Goal: Task Accomplishment & Management: Manage account settings

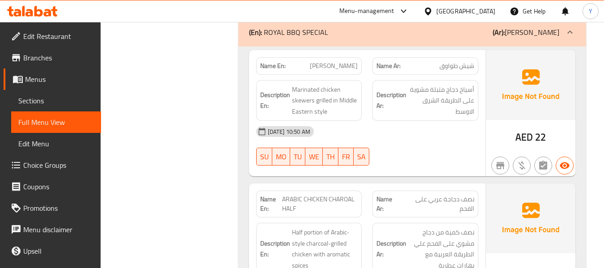
scroll to position [15668, 0]
click at [358, 223] on div "Description En: Half portion of Arabic-style charcoal-grilled chicken with arom…" at bounding box center [309, 249] width 106 height 52
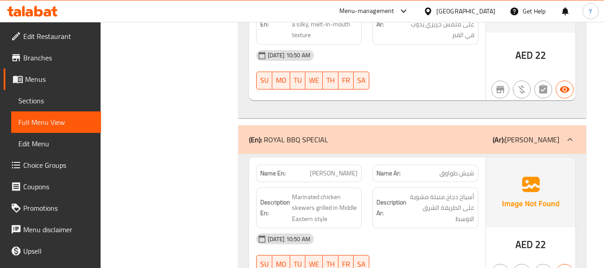
scroll to position [15579, 0]
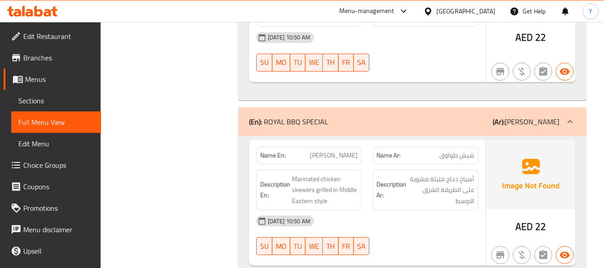
click at [450, 151] on span "شيش طواوق" at bounding box center [456, 155] width 35 height 9
copy span "طواوق"
click at [450, 151] on span "شيش طواوق" at bounding box center [456, 155] width 35 height 9
click at [399, 210] on div "12-09-2025 10:50 AM SU MO TU WE TH FR SA" at bounding box center [367, 235] width 233 height 50
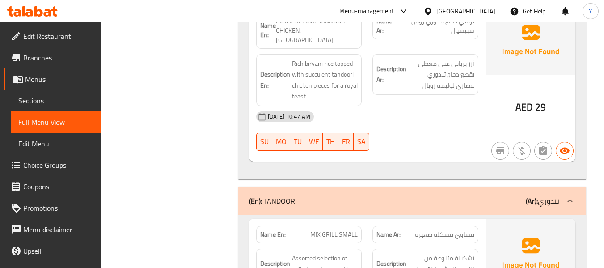
scroll to position [11683, 0]
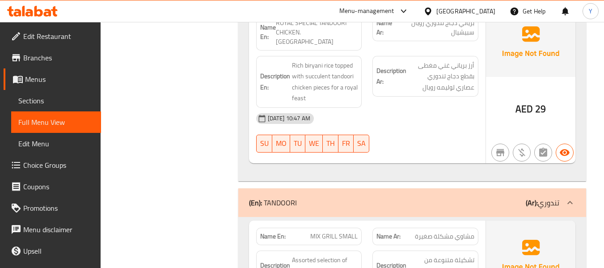
click at [437, 250] on div "Description Ar: تشكيلة متنوعة من اللحوم المشوية تقدم في كمية صغيرة" at bounding box center [425, 270] width 106 height 41
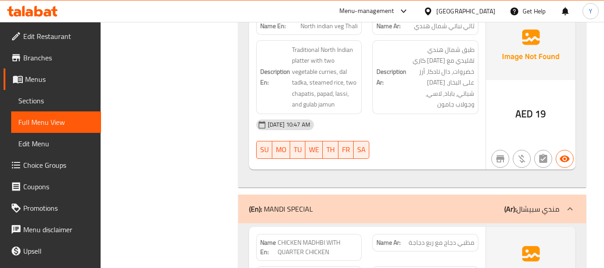
scroll to position [11003, 0]
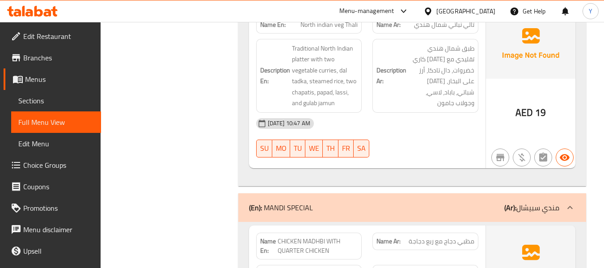
click at [347, 232] on div "Name En: CHICKEN MADHBI WITH QUARTER CHICKEN" at bounding box center [309, 245] width 106 height 27
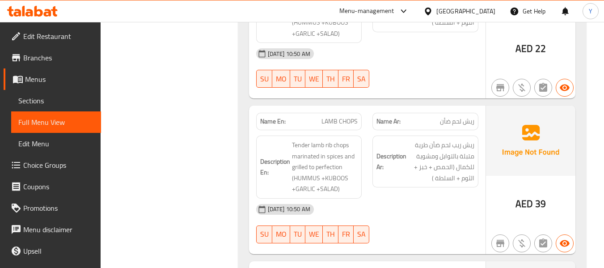
scroll to position [12415, 0]
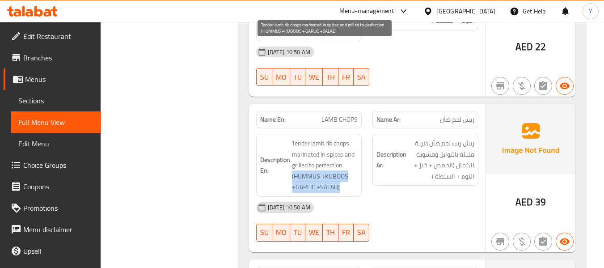
drag, startPoint x: 291, startPoint y: 81, endPoint x: 339, endPoint y: 96, distance: 50.6
click at [339, 138] on h6 "Description En: Tender lamb rib chops marinated in spices and grilled to perfec…" at bounding box center [309, 165] width 98 height 55
copy span "(HUMMUS +KUBOOS +GARLIC +SALAD)"
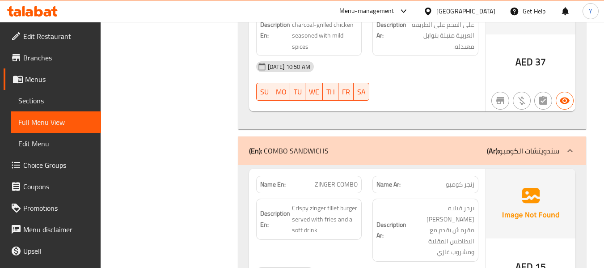
scroll to position [15925, 0]
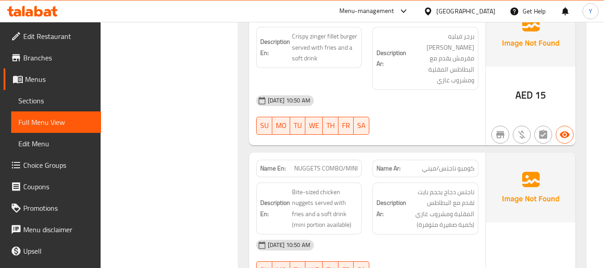
scroll to position [16211, 0]
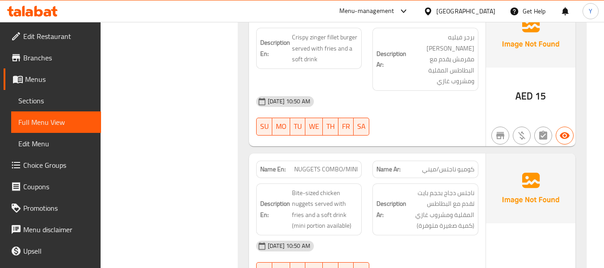
click at [333, 164] on span "NUGGETS COMBO/MINI" at bounding box center [325, 168] width 63 height 9
copy span "NUGGETS COMBO/MINI"
click at [333, 164] on span "NUGGETS COMBO/MINI" at bounding box center [325, 168] width 63 height 9
click at [361, 183] on div "Description En: Bite-sized chicken nuggets served with fries and a soft drink (…" at bounding box center [309, 209] width 106 height 52
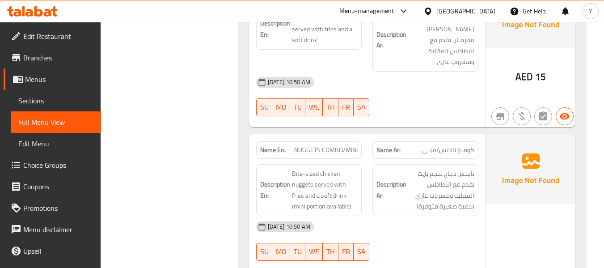
scroll to position [16229, 0]
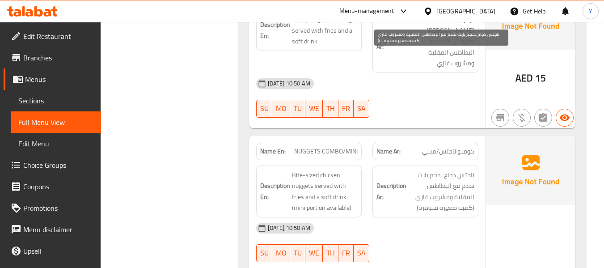
click at [425, 169] on span "ناجتس دجاج بحجم بايت تقدم مع البطاطس المقلية ومشروب غازي (كمية صغيرة متوفرة)" at bounding box center [441, 191] width 66 height 44
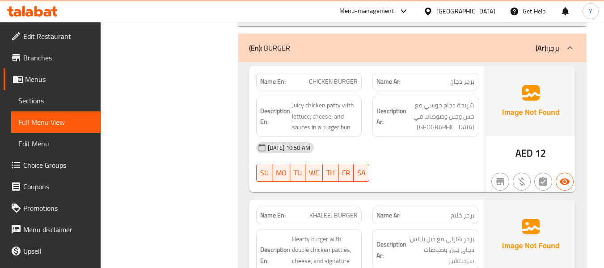
scroll to position [17802, 0]
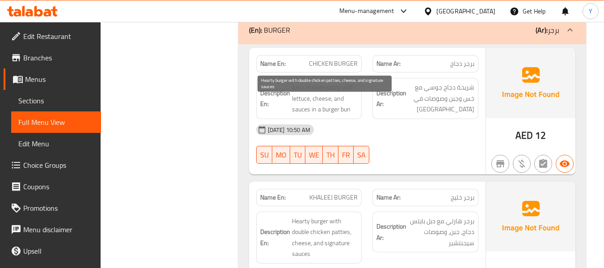
click at [340, 215] on span "Hearty burger with double chicken patties, cheese, and signature sauces" at bounding box center [325, 237] width 66 height 44
copy span "patties"
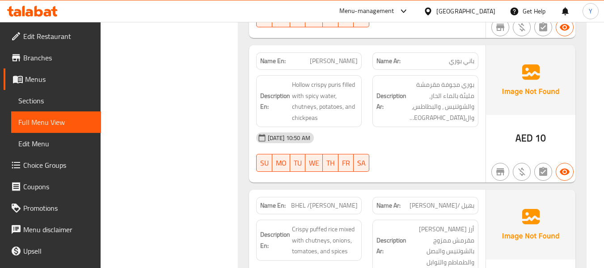
scroll to position [19411, 0]
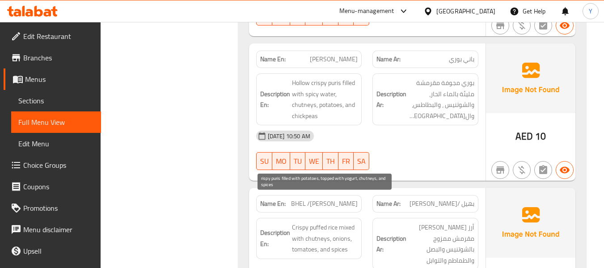
copy span "rispy"
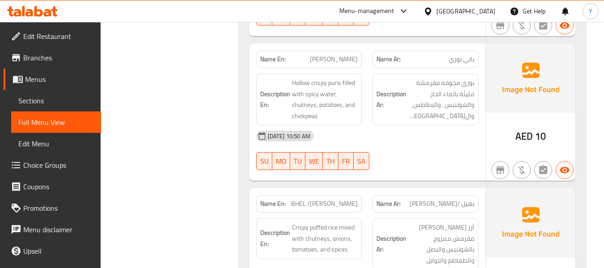
drag, startPoint x: 319, startPoint y: 201, endPoint x: 289, endPoint y: 200, distance: 29.5
copy span "rispy puris"
click at [343, 199] on span "BHEL /JHEL PURI" at bounding box center [324, 203] width 67 height 9
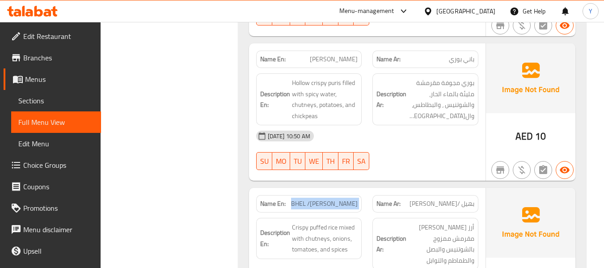
click at [343, 199] on span "BHEL /JHEL PURI" at bounding box center [324, 203] width 67 height 9
copy span "BHEL /JHEL PURI"
click at [332, 199] on span "BHEL /JHEL PURI" at bounding box center [324, 203] width 67 height 9
drag, startPoint x: 332, startPoint y: 46, endPoint x: 369, endPoint y: 46, distance: 37.1
click at [369, 189] on div "Name En: BHEL /JHEL PURI Name Ar: بهيل /جيل بوري" at bounding box center [367, 203] width 233 height 28
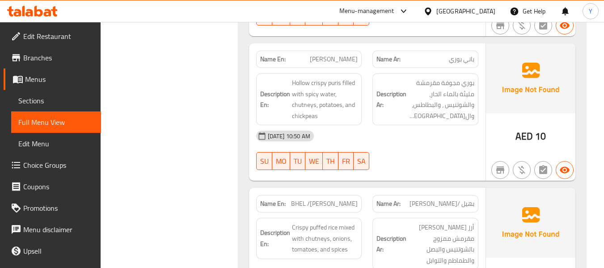
click at [329, 199] on span "BHEL /JHEL PURI" at bounding box center [324, 203] width 67 height 9
drag, startPoint x: 330, startPoint y: 43, endPoint x: 364, endPoint y: 47, distance: 33.8
click at [364, 189] on div "Name En: BHEL /JHEL PURI" at bounding box center [309, 203] width 117 height 28
copy span "JHEL PURI"
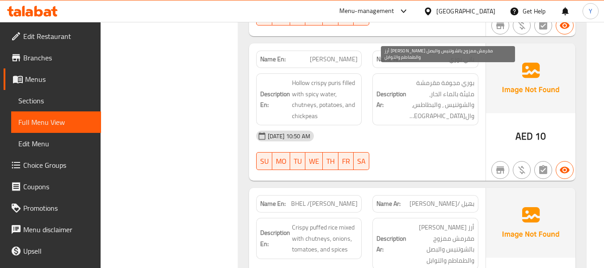
click at [432, 222] on span "أرز بافد مقرمش ممزوج بالشوتنيس والبصل والطماطم والتوابل" at bounding box center [441, 244] width 66 height 44
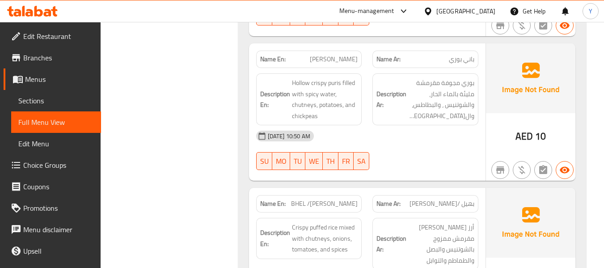
scroll to position [19393, 0]
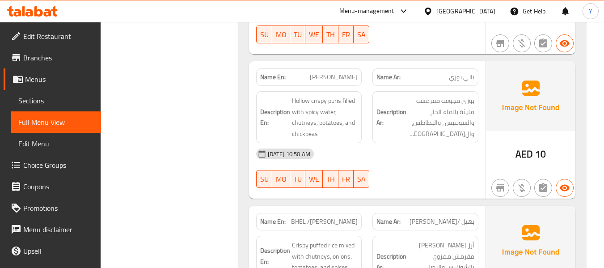
click at [346, 217] on span "BHEL /JHEL PURI" at bounding box center [324, 221] width 67 height 9
copy span "BHEL /JHEL PURI"
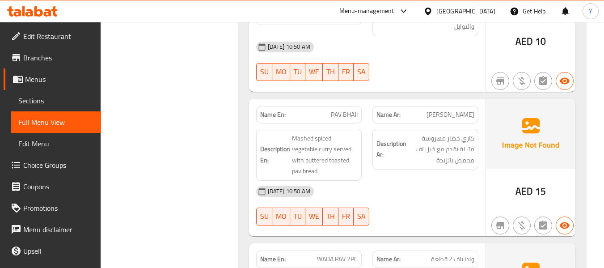
scroll to position [20090, 0]
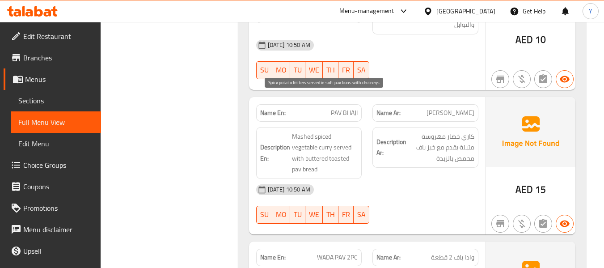
copy span "fritters"
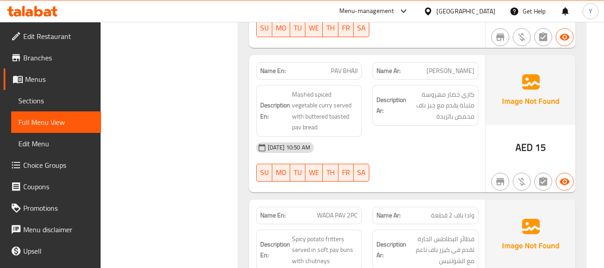
scroll to position [20143, 0]
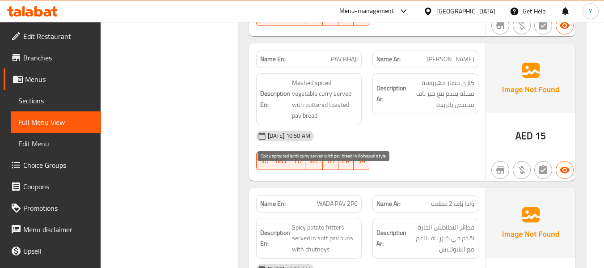
drag, startPoint x: 305, startPoint y: 193, endPoint x: 293, endPoint y: 179, distance: 18.4
drag, startPoint x: 307, startPoint y: 181, endPoint x: 345, endPoint y: 177, distance: 38.7
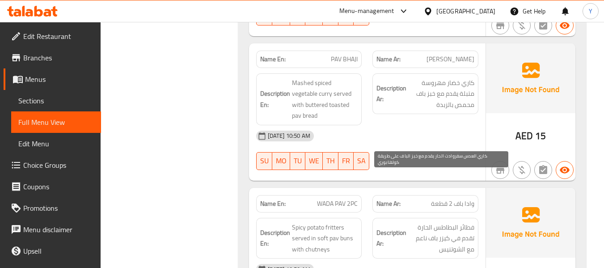
drag, startPoint x: 460, startPoint y: 180, endPoint x: 418, endPoint y: 179, distance: 41.6
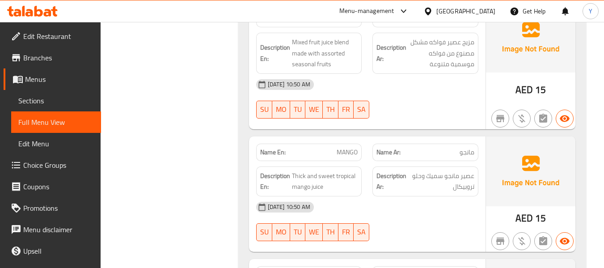
scroll to position [20761, 0]
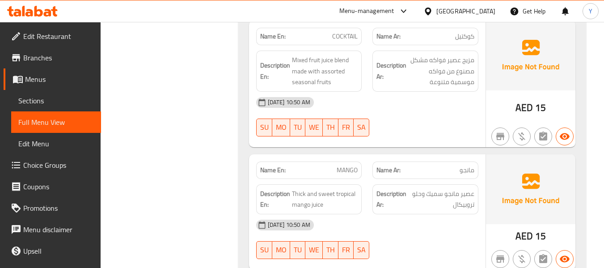
click at [526, 227] on span "AED" at bounding box center [523, 235] width 17 height 17
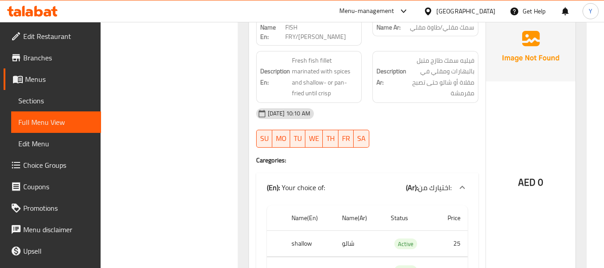
scroll to position [6111, 0]
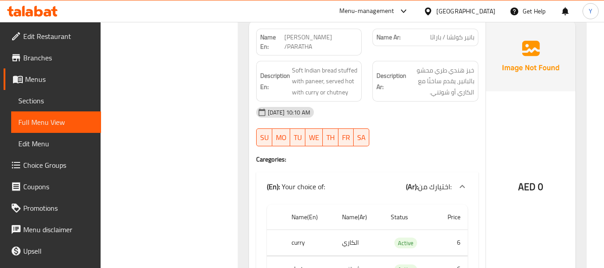
click at [515, 76] on div "AED 0" at bounding box center [530, 162] width 89 height 283
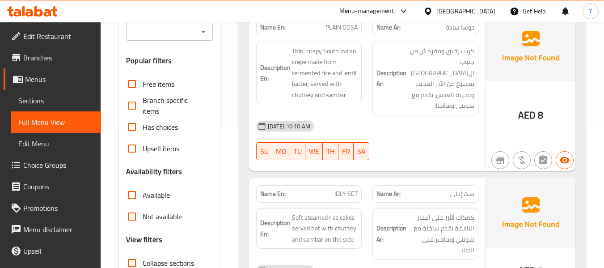
scroll to position [0, 0]
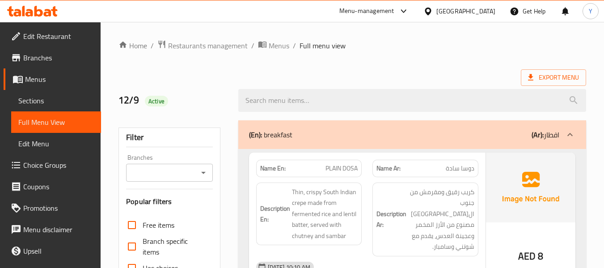
click at [210, 110] on div "12/9 Active" at bounding box center [172, 100] width 119 height 40
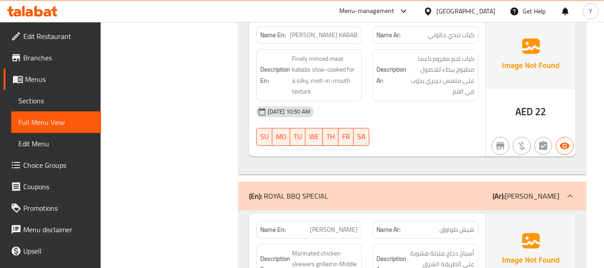
click at [466, 101] on div "12-09-2025 10:50 AM SU MO TU WE TH FR SA" at bounding box center [367, 126] width 233 height 50
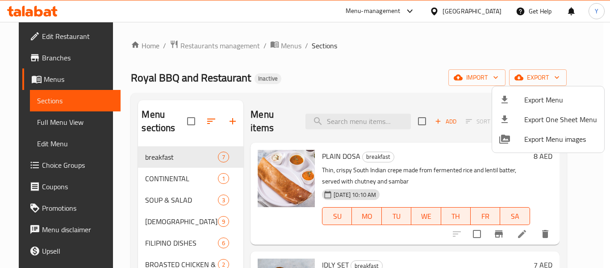
click at [49, 165] on div at bounding box center [305, 134] width 610 height 268
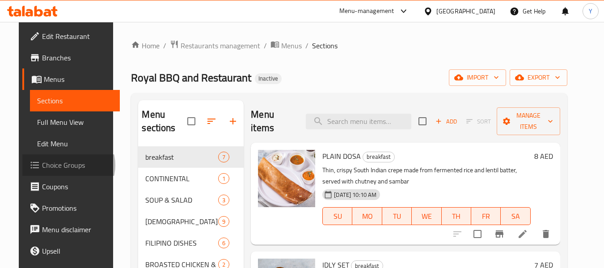
click at [49, 165] on span "Choice Groups" at bounding box center [77, 165] width 71 height 11
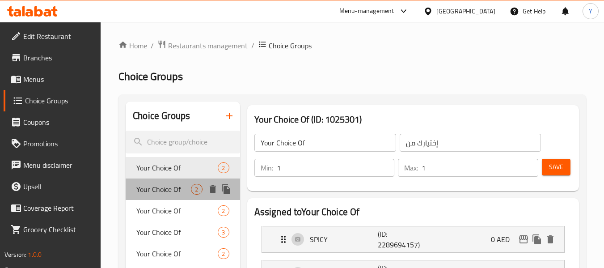
click at [154, 191] on span "Your Choice Of" at bounding box center [163, 189] width 55 height 11
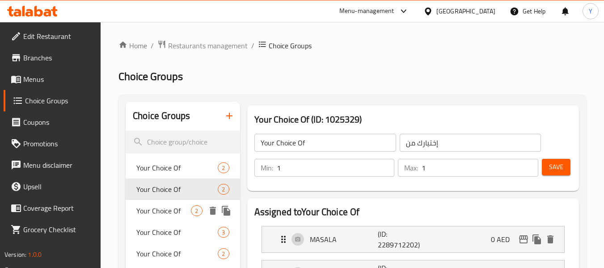
click at [167, 211] on span "Your Choice Of" at bounding box center [163, 210] width 55 height 11
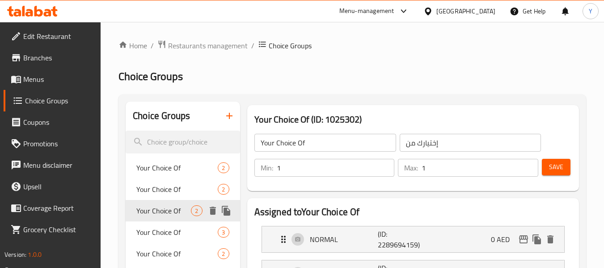
type input "Your Choice Of"
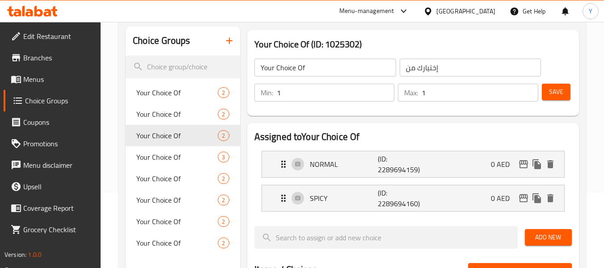
scroll to position [76, 0]
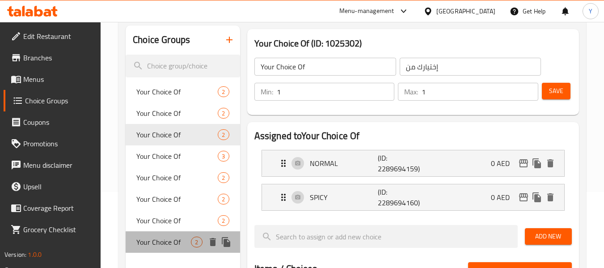
click at [167, 239] on span "Your Choice Of" at bounding box center [163, 241] width 55 height 11
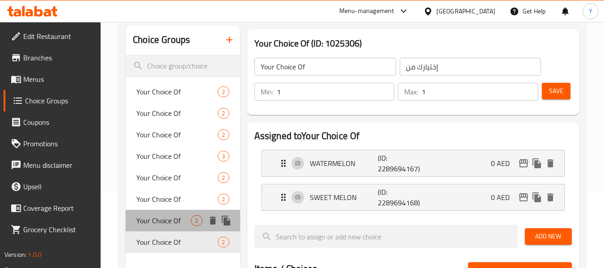
click at [164, 226] on span "Your Choice Of" at bounding box center [163, 220] width 55 height 11
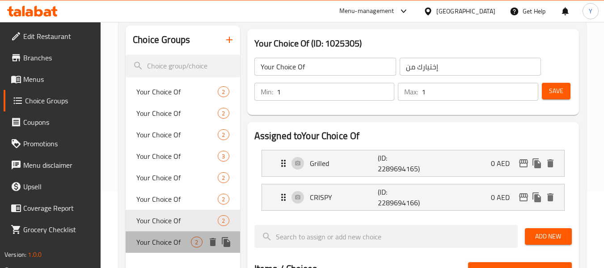
click at [161, 237] on span "Your Choice Of" at bounding box center [163, 241] width 55 height 11
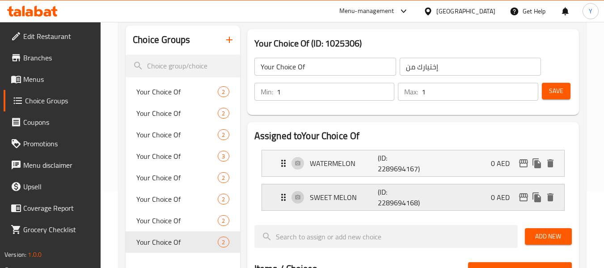
click at [333, 200] on p "SWEET MELON" at bounding box center [344, 197] width 68 height 11
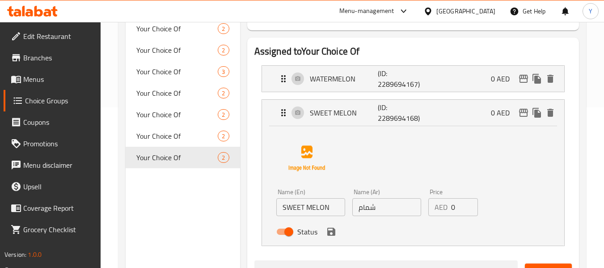
scroll to position [163, 0]
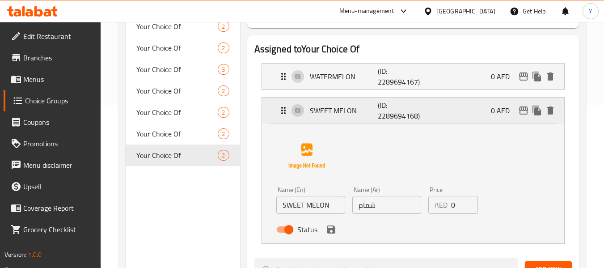
click at [380, 117] on p "(ID: 2289694168)" at bounding box center [401, 110] width 46 height 21
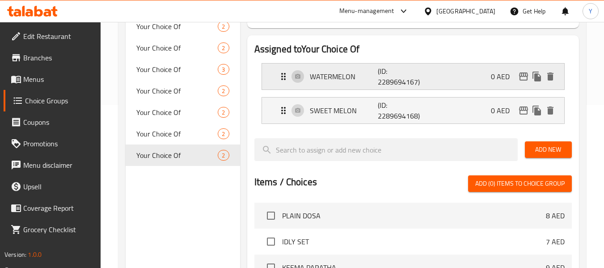
click at [348, 79] on p "WATERMELON" at bounding box center [344, 76] width 68 height 11
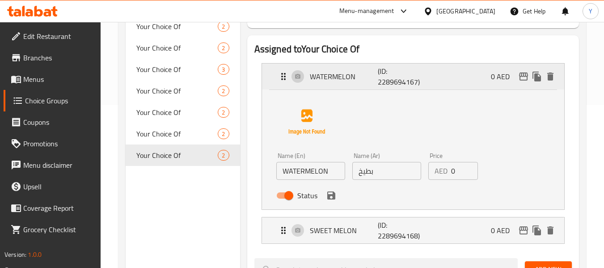
click at [348, 79] on p "WATERMELON" at bounding box center [344, 76] width 68 height 11
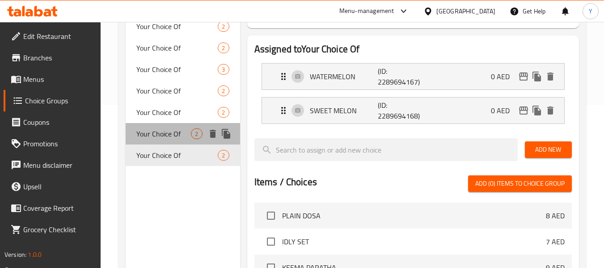
click at [176, 135] on span "Your Choice Of" at bounding box center [163, 133] width 55 height 11
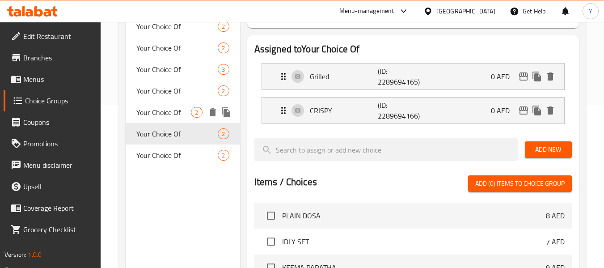
click at [162, 107] on span "Your Choice Of" at bounding box center [163, 112] width 55 height 11
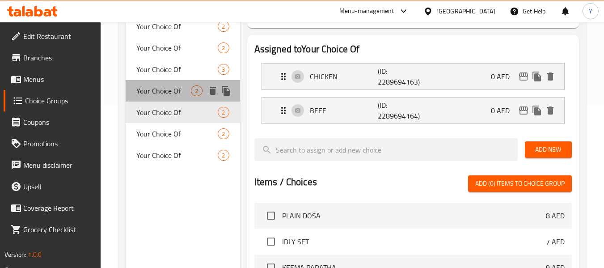
click at [165, 89] on span "Your Choice Of" at bounding box center [163, 90] width 55 height 11
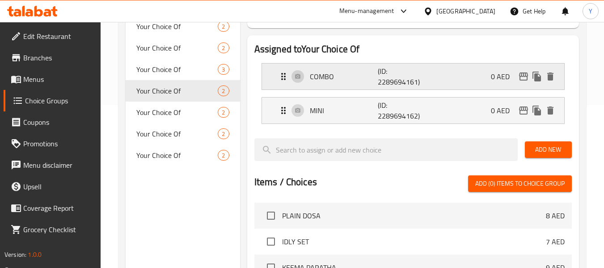
click at [360, 87] on div "COMBO (ID: 2289694161) 0 AED" at bounding box center [415, 76] width 275 height 26
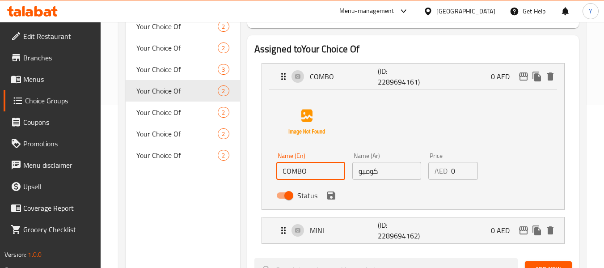
click at [295, 170] on input "COMBO" at bounding box center [310, 171] width 69 height 18
click at [295, 173] on input "COMقثل" at bounding box center [310, 171] width 69 height 18
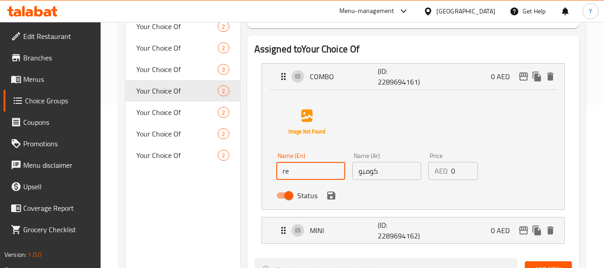
type input "r"
type input "normal"
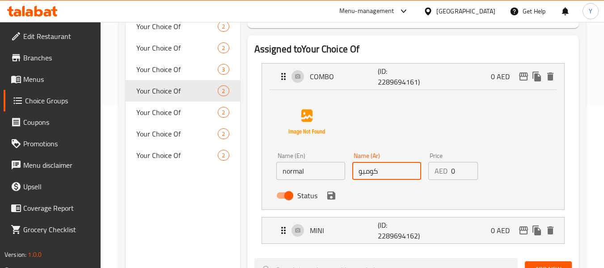
click at [362, 171] on input "كومبو" at bounding box center [386, 171] width 69 height 18
type input "عادي"
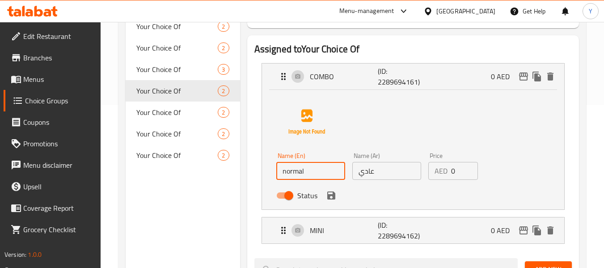
drag, startPoint x: 285, startPoint y: 175, endPoint x: 260, endPoint y: 186, distance: 27.4
click at [260, 186] on li "COMBO (ID: 2289694161) 0 AED Name (En) normal Name (En) Name (Ar) عادي Name (Ar…" at bounding box center [412, 136] width 317 height 154
click at [332, 199] on icon "save" at bounding box center [331, 195] width 8 height 8
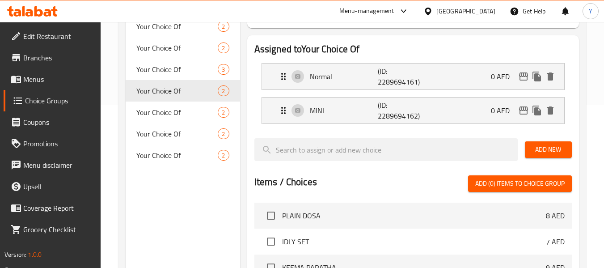
type input "Normal"
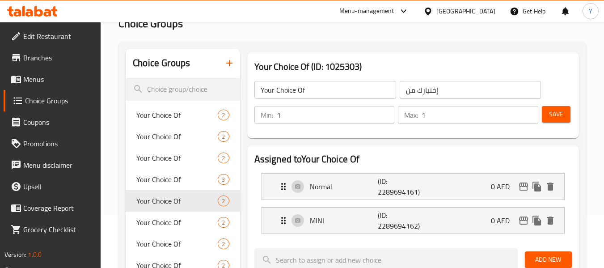
scroll to position [50, 0]
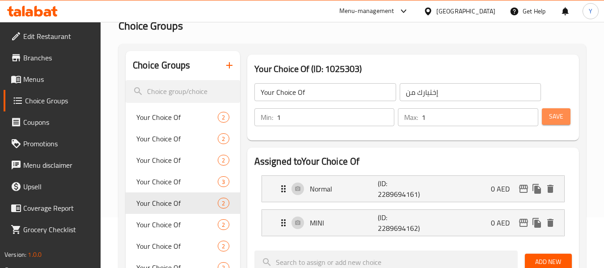
click at [550, 114] on span "Save" at bounding box center [556, 116] width 14 height 11
